Goal: Transaction & Acquisition: Purchase product/service

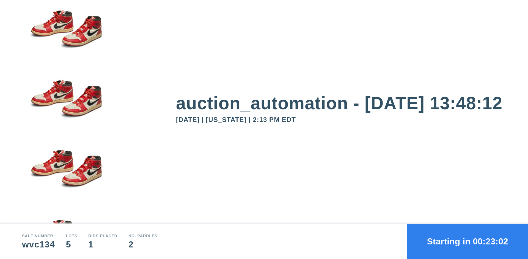
click at [467, 241] on button "Starting in 00:23:02" at bounding box center [467, 240] width 121 height 35
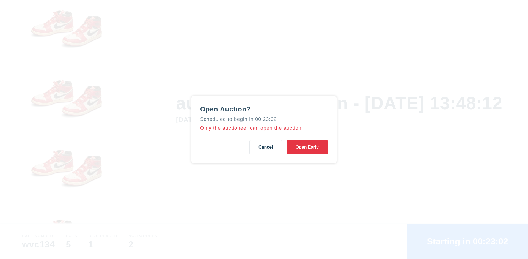
click at [307, 147] on button "Open Early" at bounding box center [306, 147] width 41 height 14
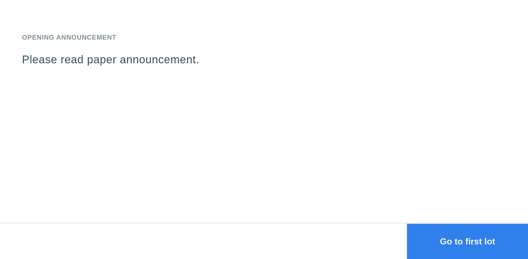
click at [467, 241] on button "Go to first lot" at bounding box center [467, 240] width 121 height 35
